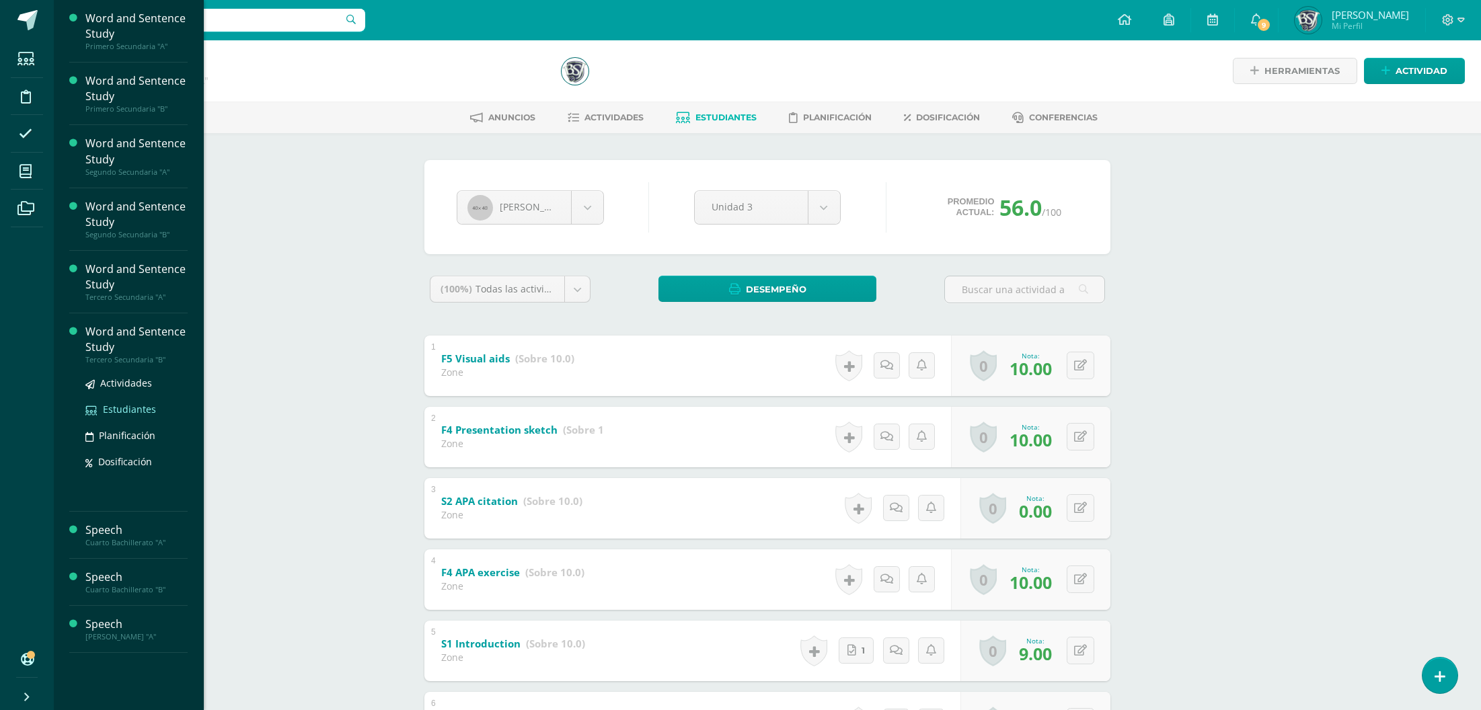
click at [128, 408] on span "Estudiantes" at bounding box center [129, 409] width 53 height 13
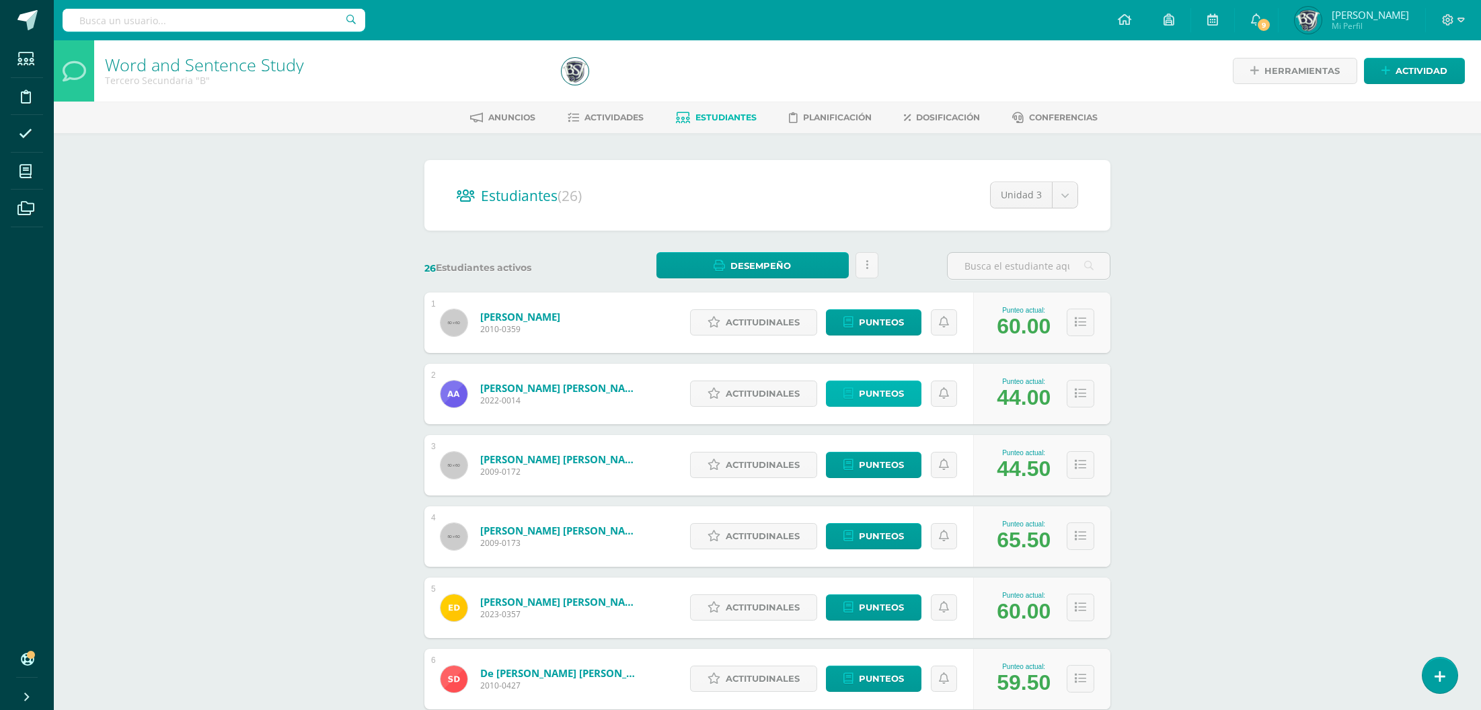
click at [882, 393] on span "Punteos" at bounding box center [881, 393] width 45 height 25
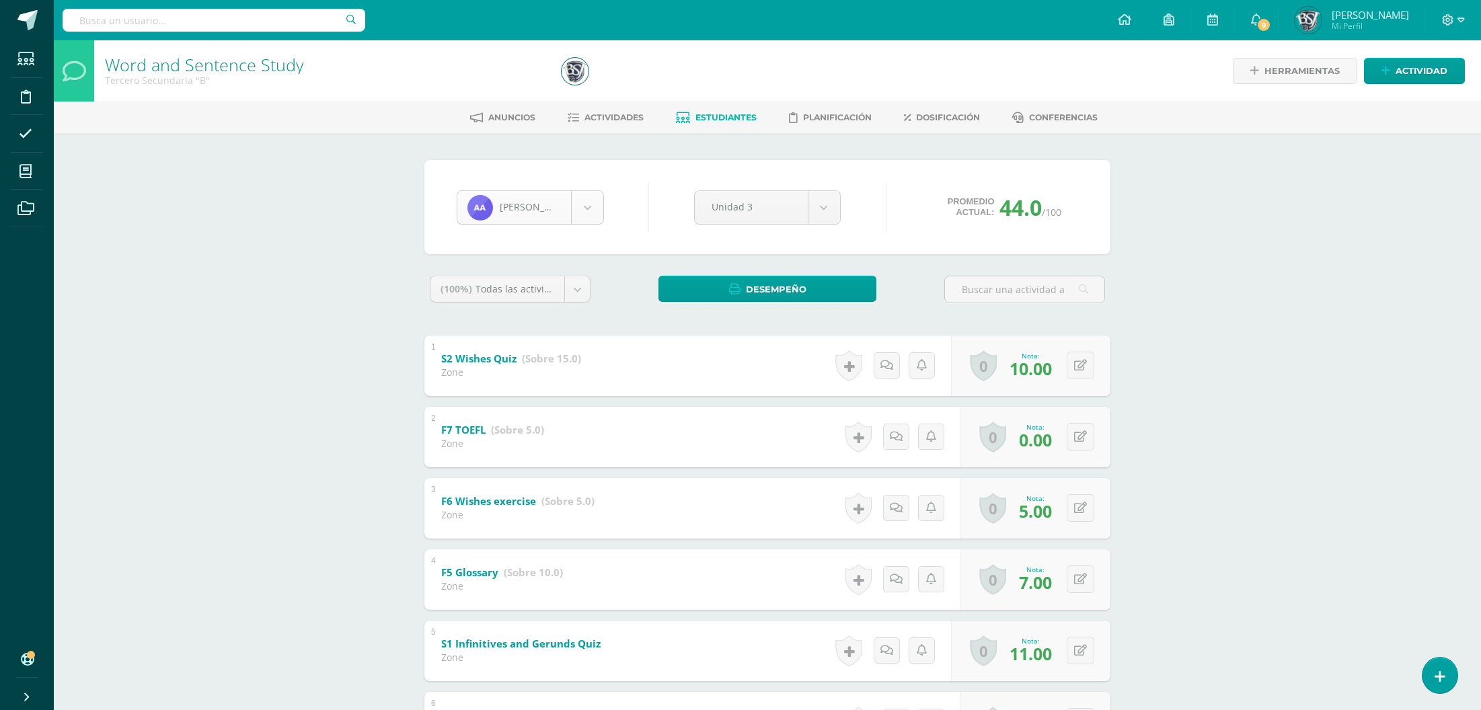
click at [488, 212] on body "Estudiantes Disciplina Asistencia Mis cursos Archivos Soporte Centro de ayuda Ú…" at bounding box center [740, 528] width 1481 height 1056
type input "xi"
select select "1350"
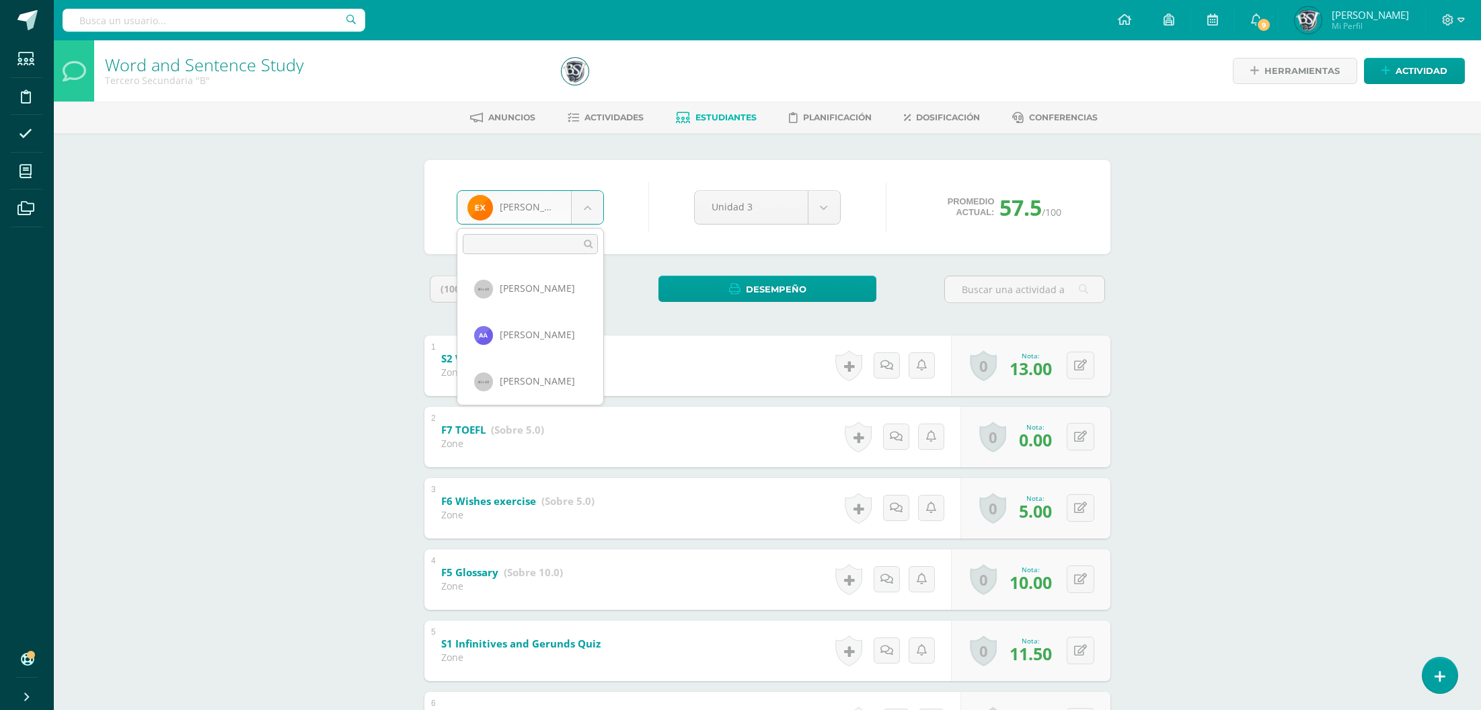
click at [525, 215] on body "Estudiantes Disciplina Asistencia Mis cursos Archivos Soporte Centro de ayuda Ú…" at bounding box center [740, 528] width 1481 height 1056
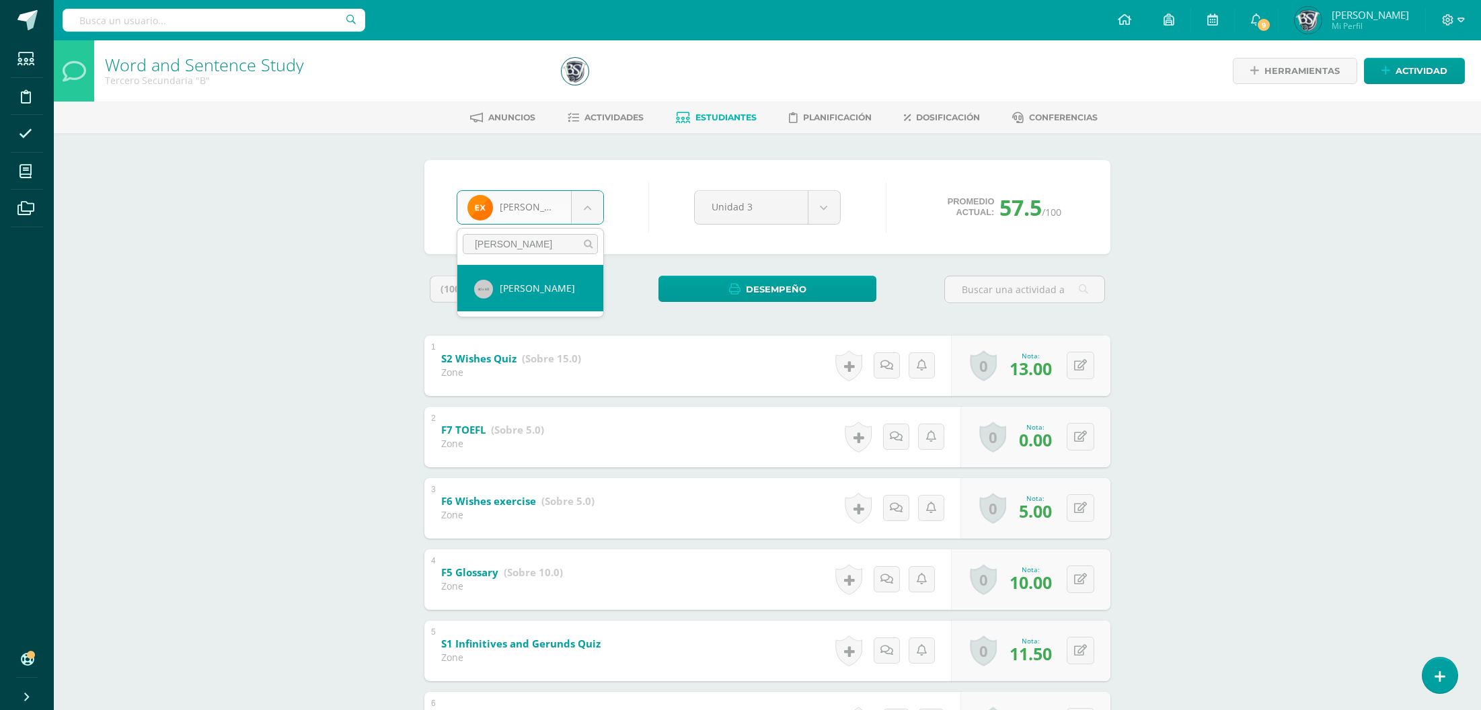
type input "orti"
select select "614"
